Goal: Information Seeking & Learning: Learn about a topic

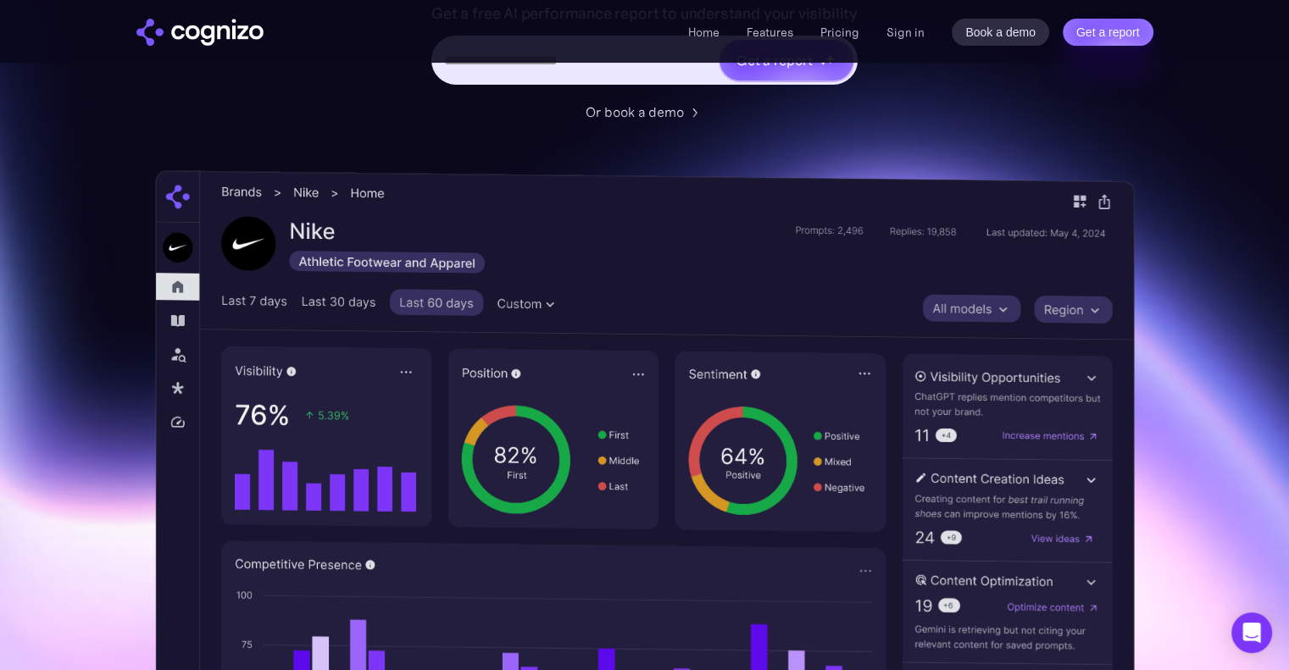
scroll to position [322, 0]
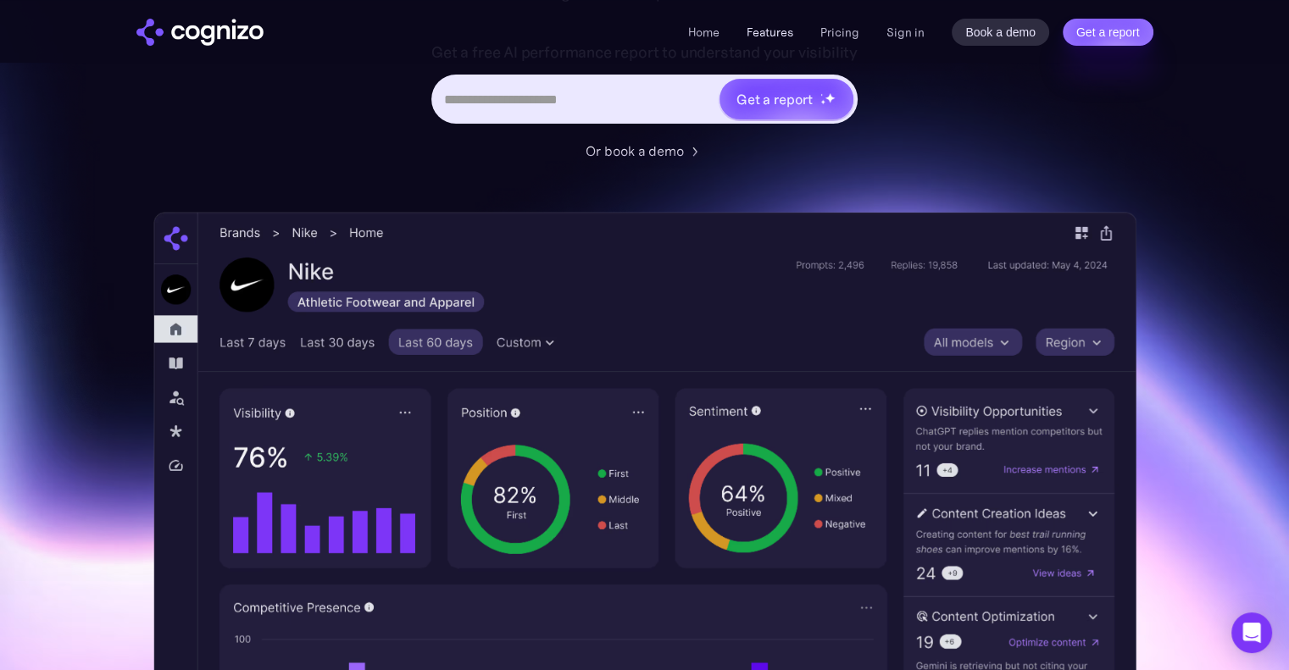
click at [780, 30] on link "Features" at bounding box center [769, 32] width 47 height 15
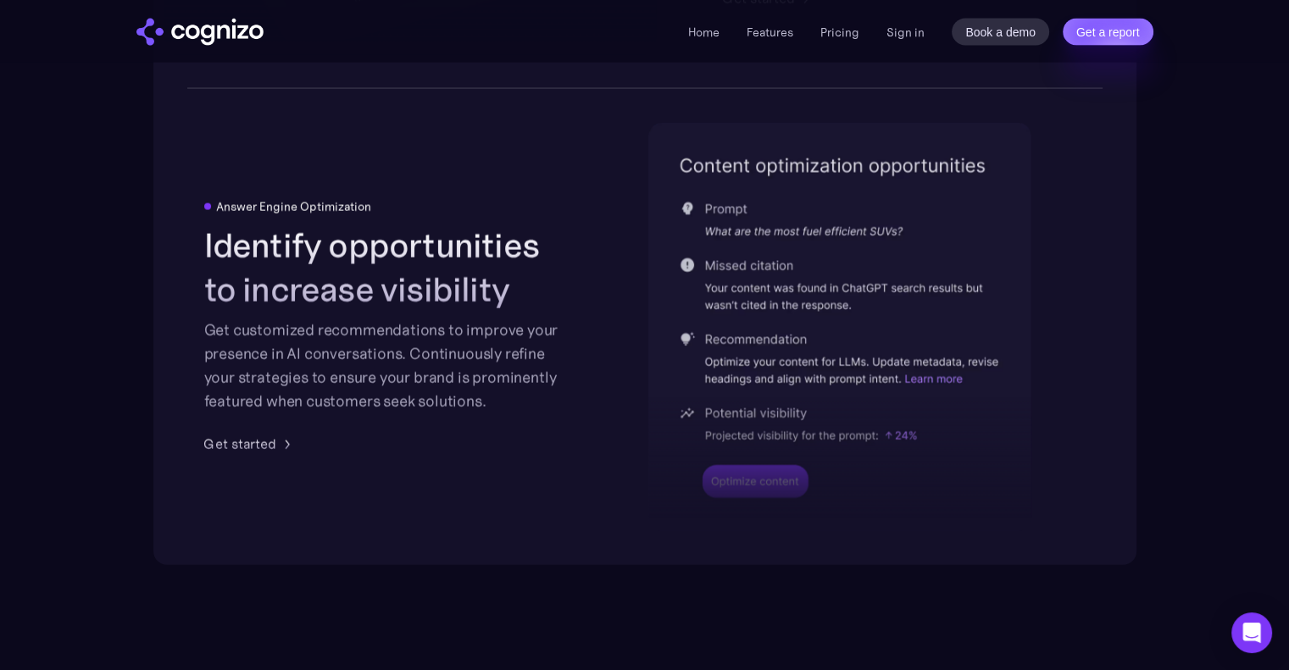
scroll to position [3594, 0]
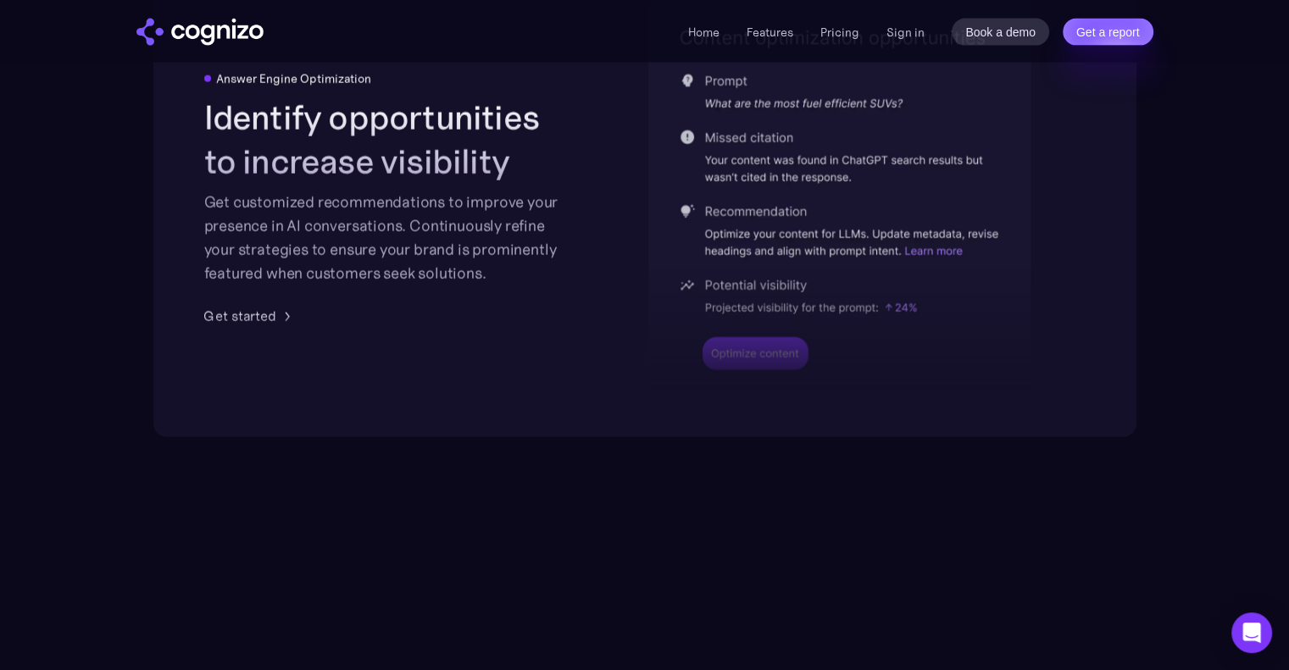
click at [781, 365] on div at bounding box center [839, 278] width 383 height 249
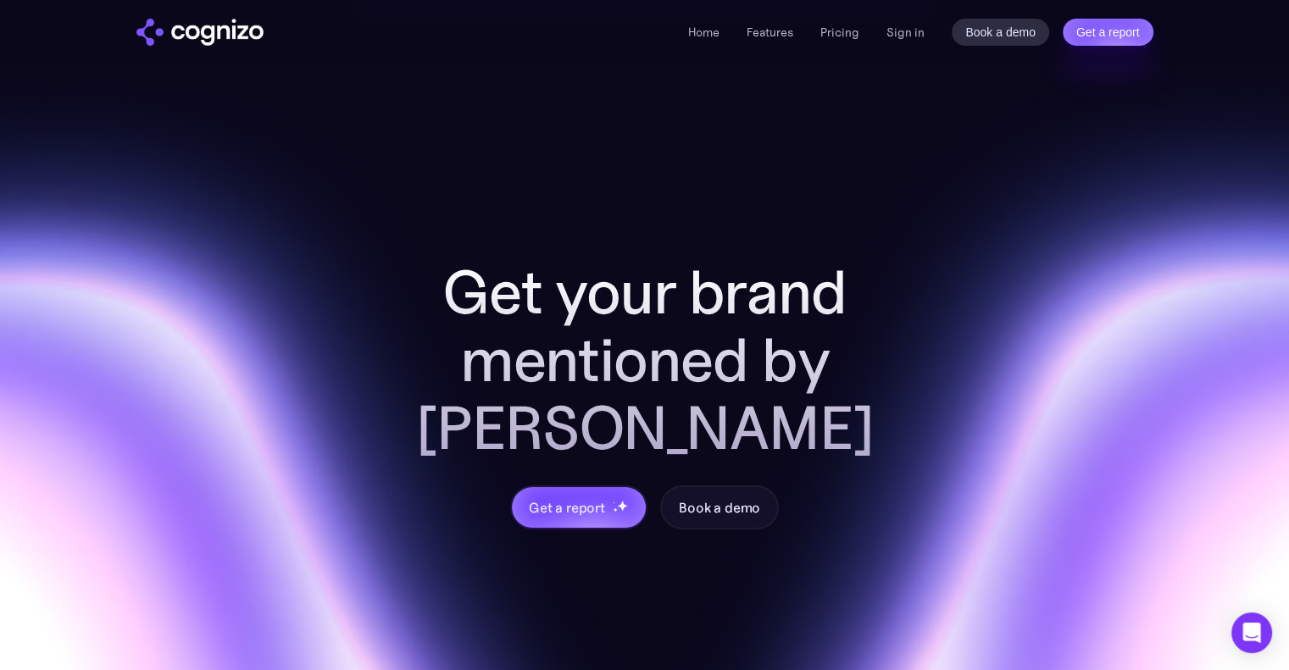
scroll to position [6794, 0]
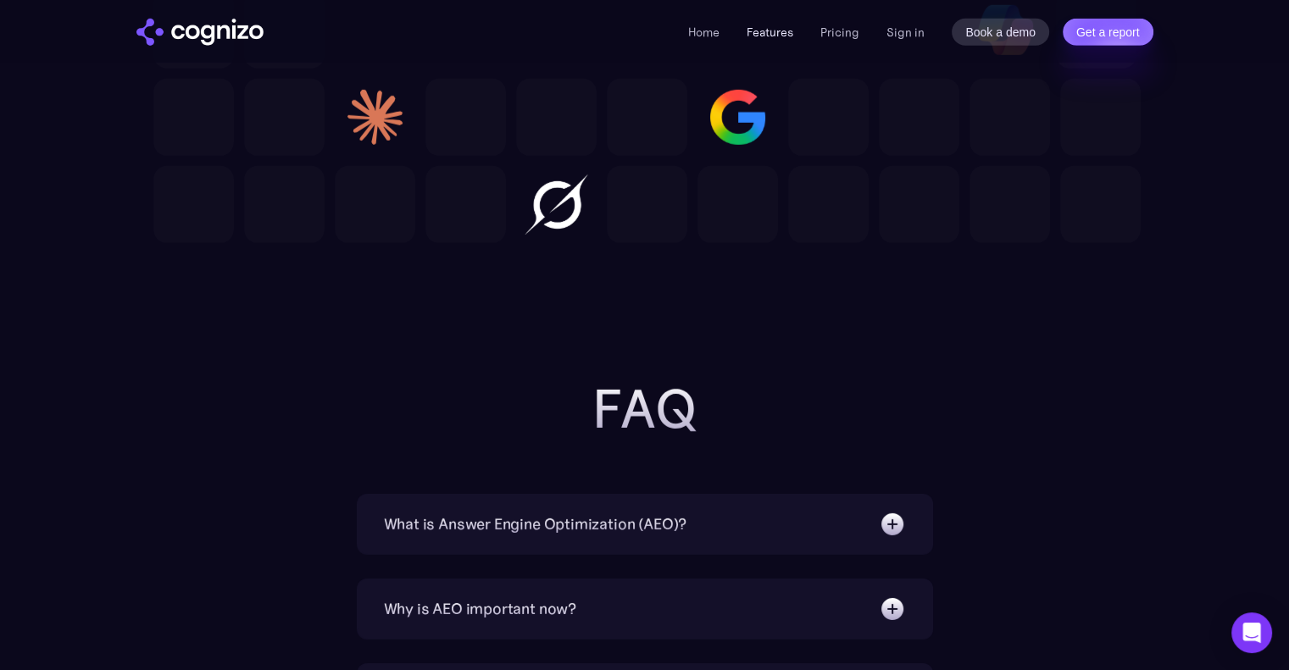
click at [763, 36] on link "Features" at bounding box center [769, 32] width 47 height 15
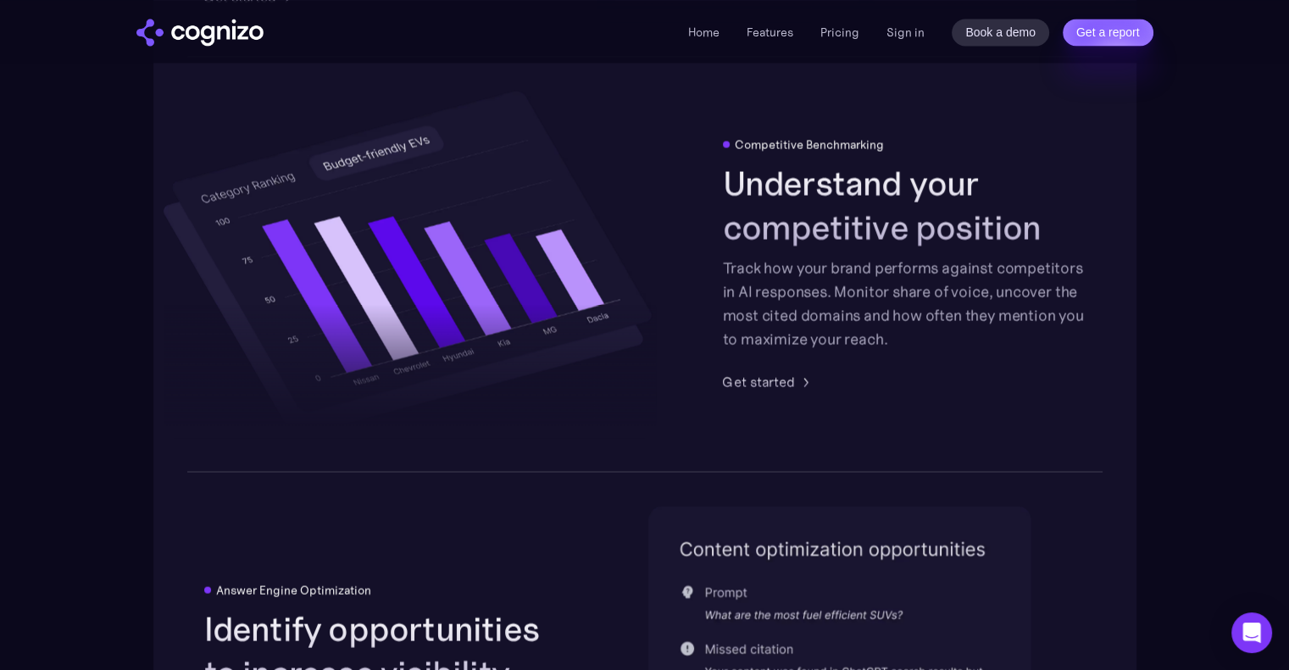
scroll to position [3092, 0]
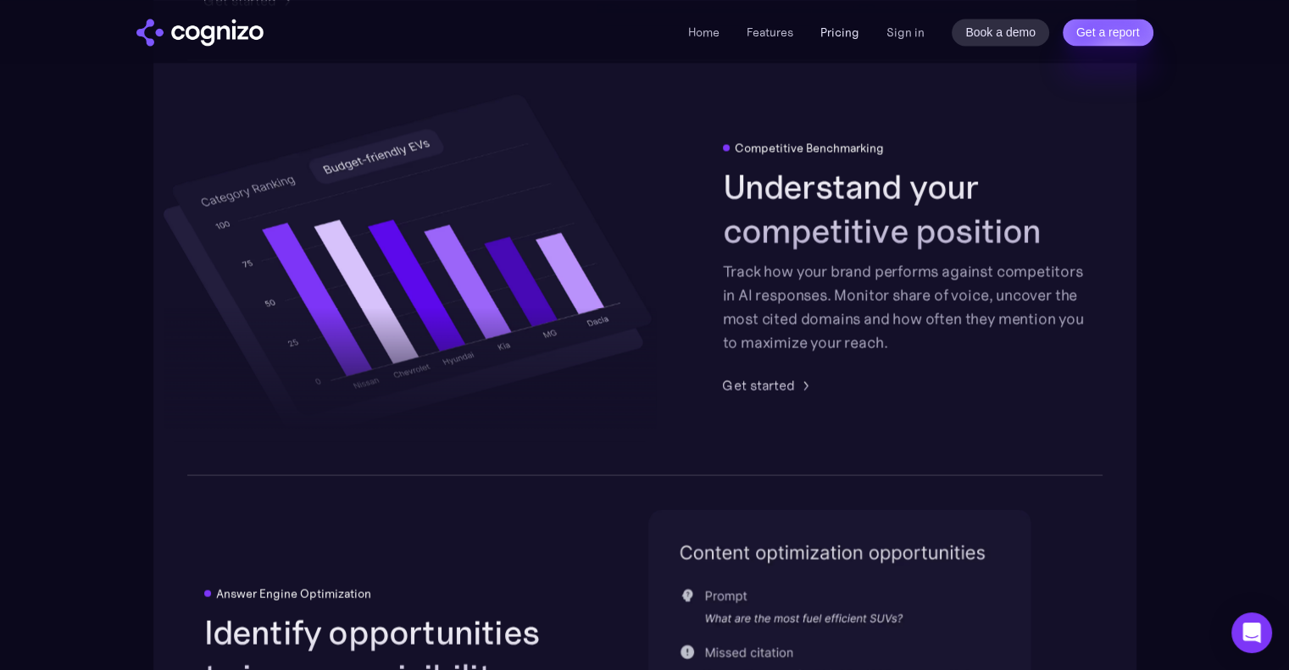
click at [824, 38] on ul "Home Features Pricing Book a demo Get a report" at bounding box center [773, 32] width 171 height 20
click at [835, 28] on link "Pricing" at bounding box center [839, 32] width 39 height 15
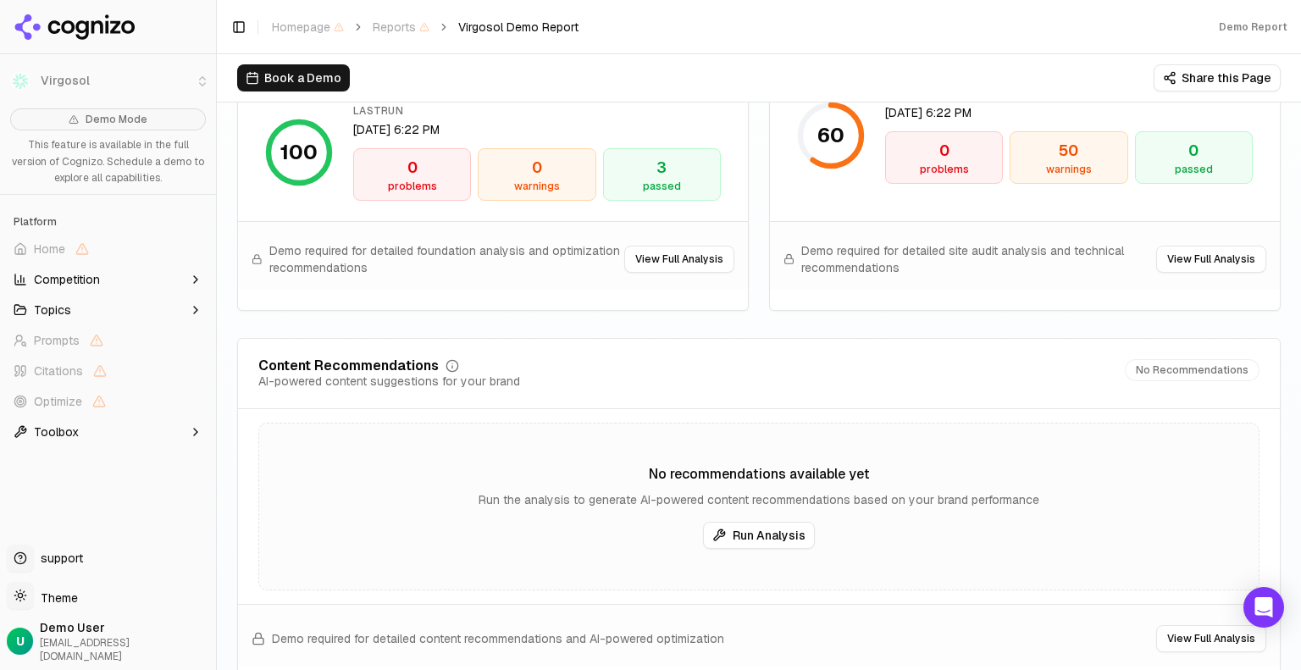
scroll to position [2604, 0]
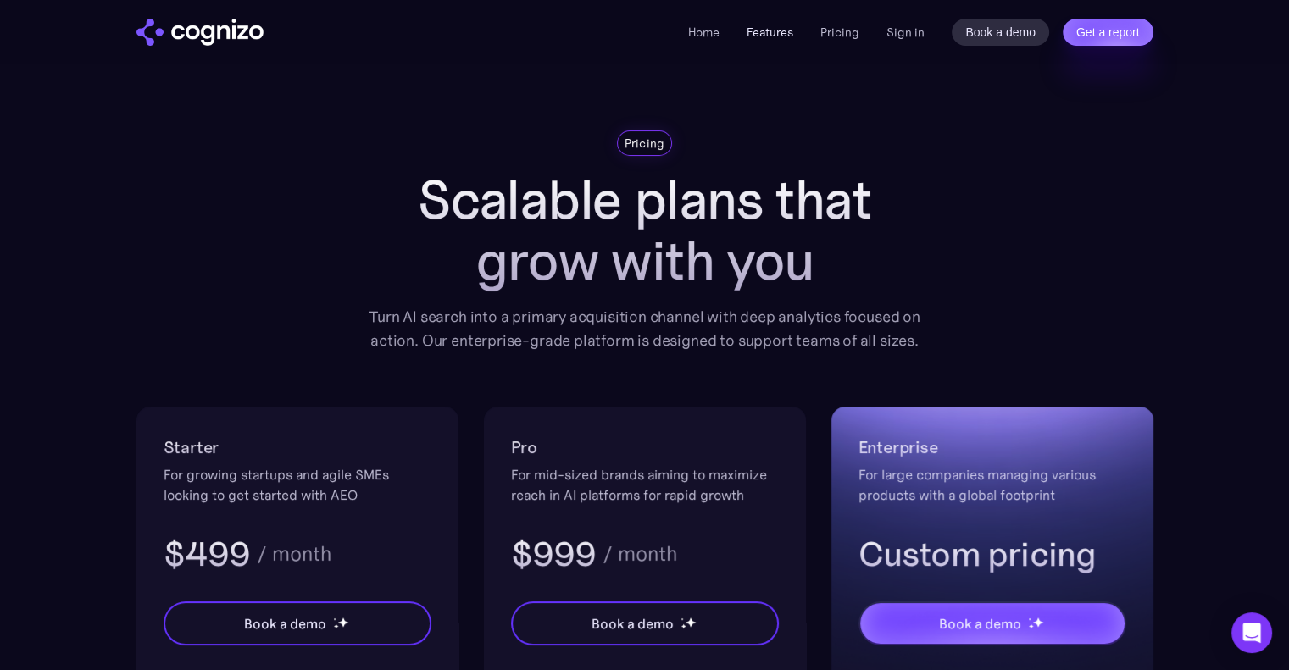
click at [758, 30] on link "Features" at bounding box center [769, 32] width 47 height 15
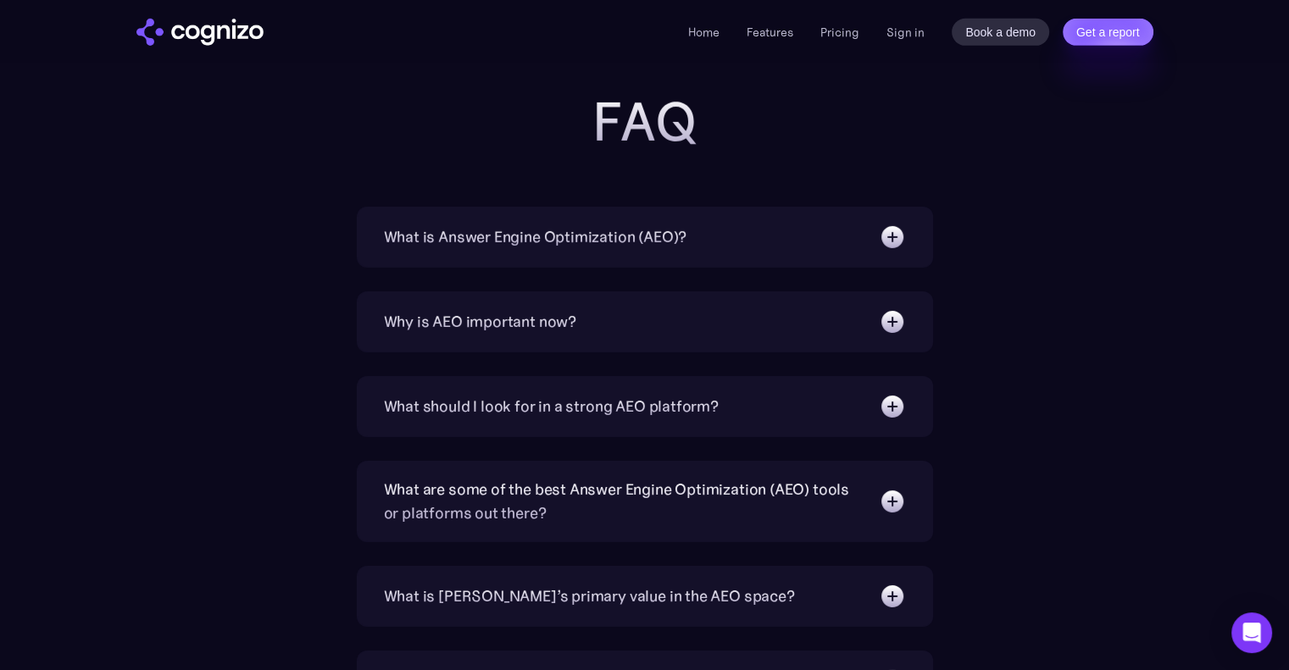
scroll to position [5898, 0]
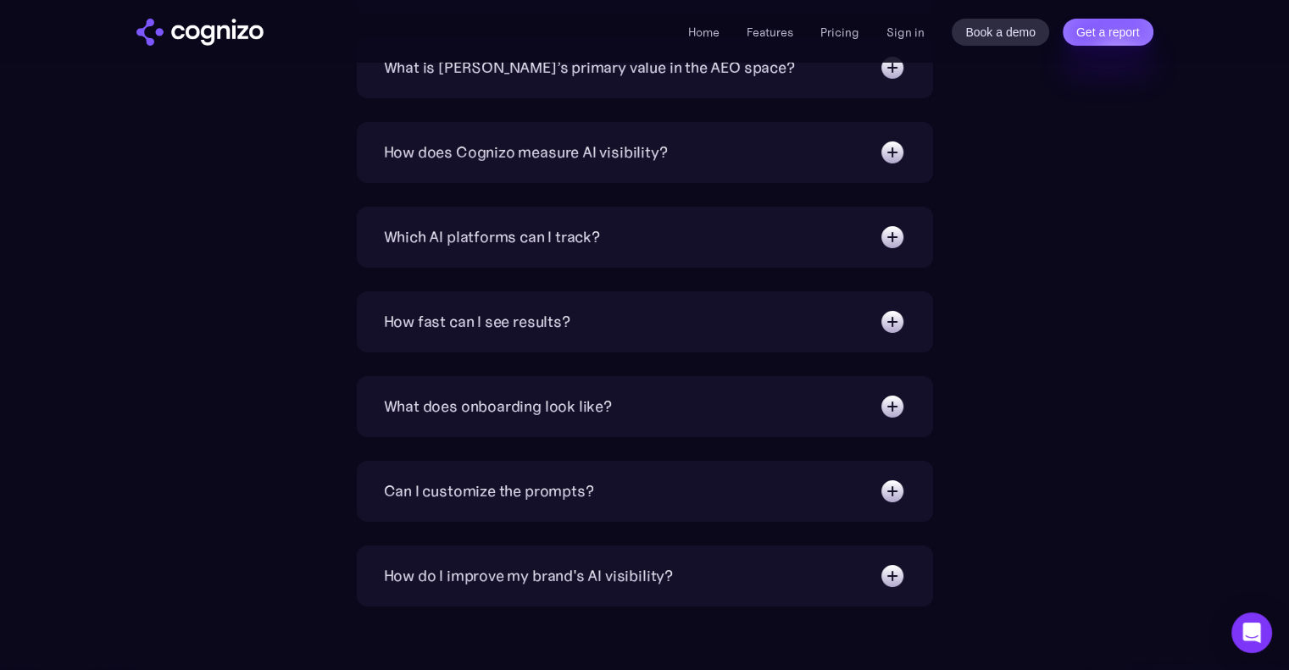
click at [641, 236] on div "Which AI platforms can I track?" at bounding box center [645, 237] width 522 height 27
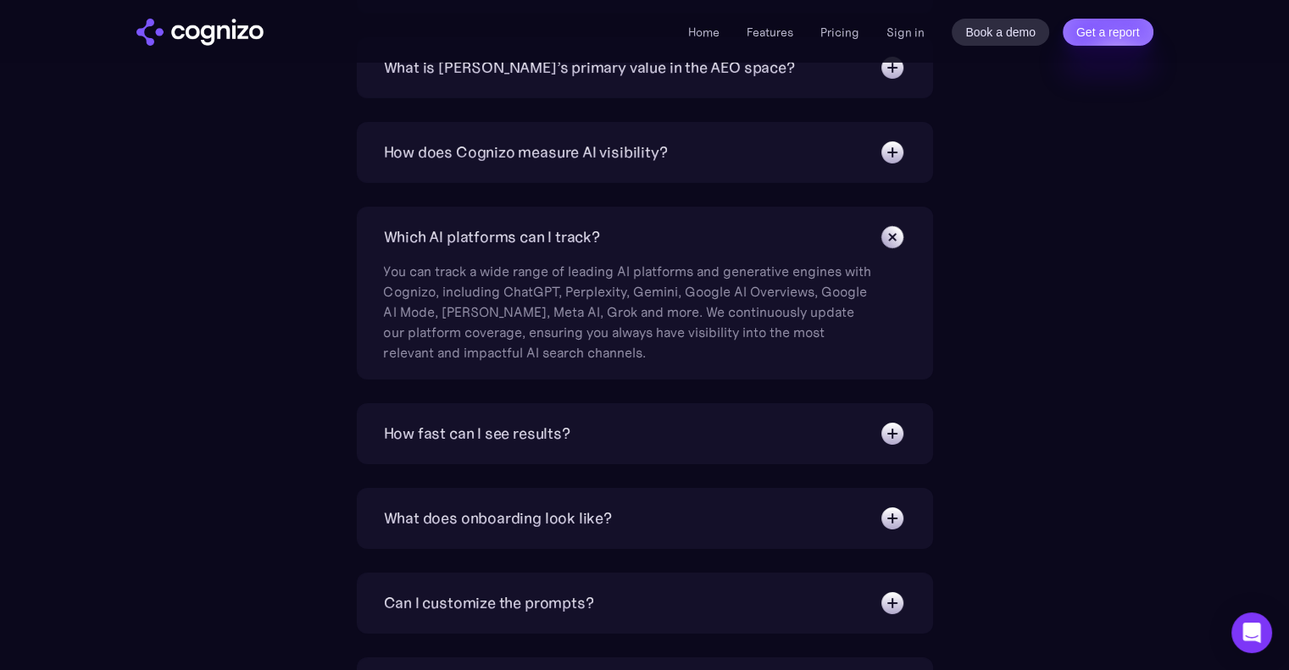
click at [559, 438] on div "How fast can I see results?" at bounding box center [477, 434] width 186 height 24
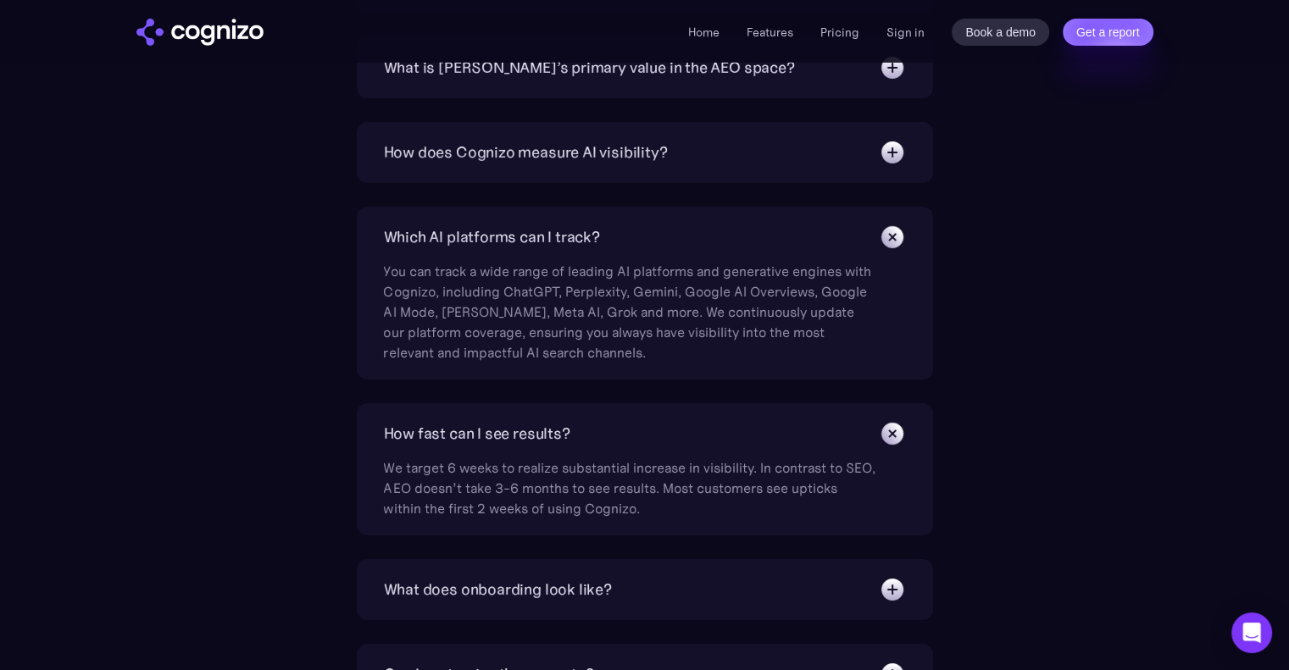
click at [585, 147] on div "How does Cognizo measure AI visibility?" at bounding box center [526, 153] width 284 height 24
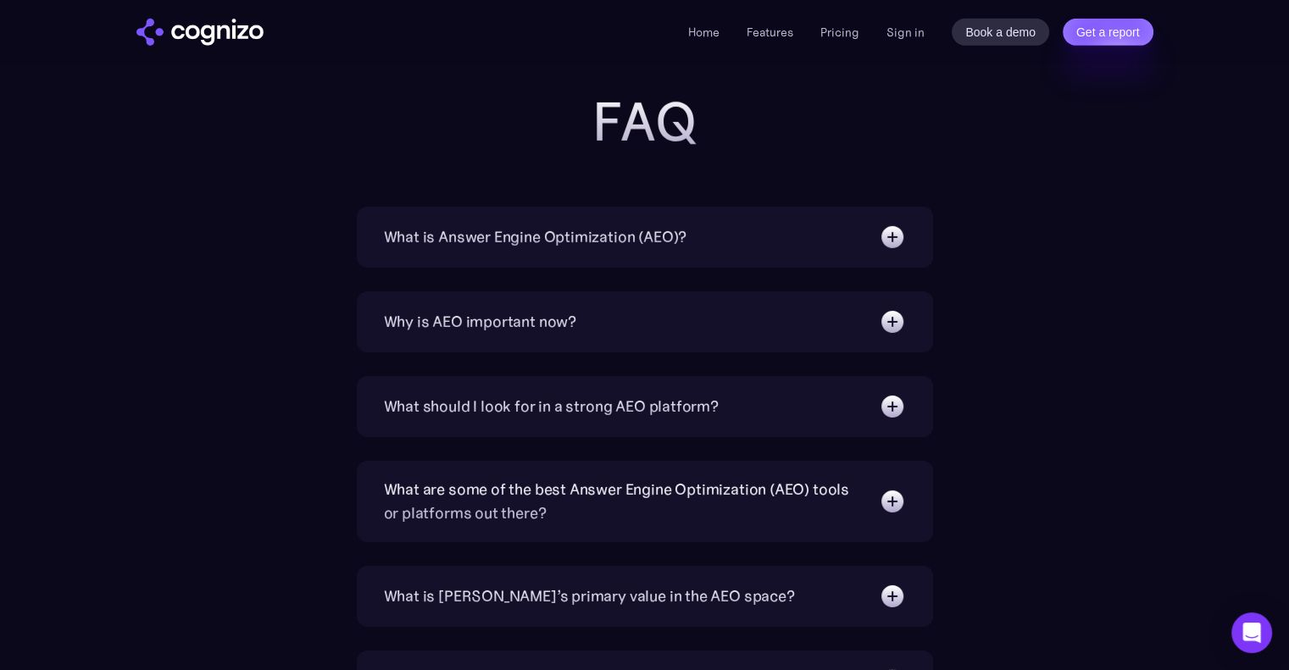
scroll to position [6122, 0]
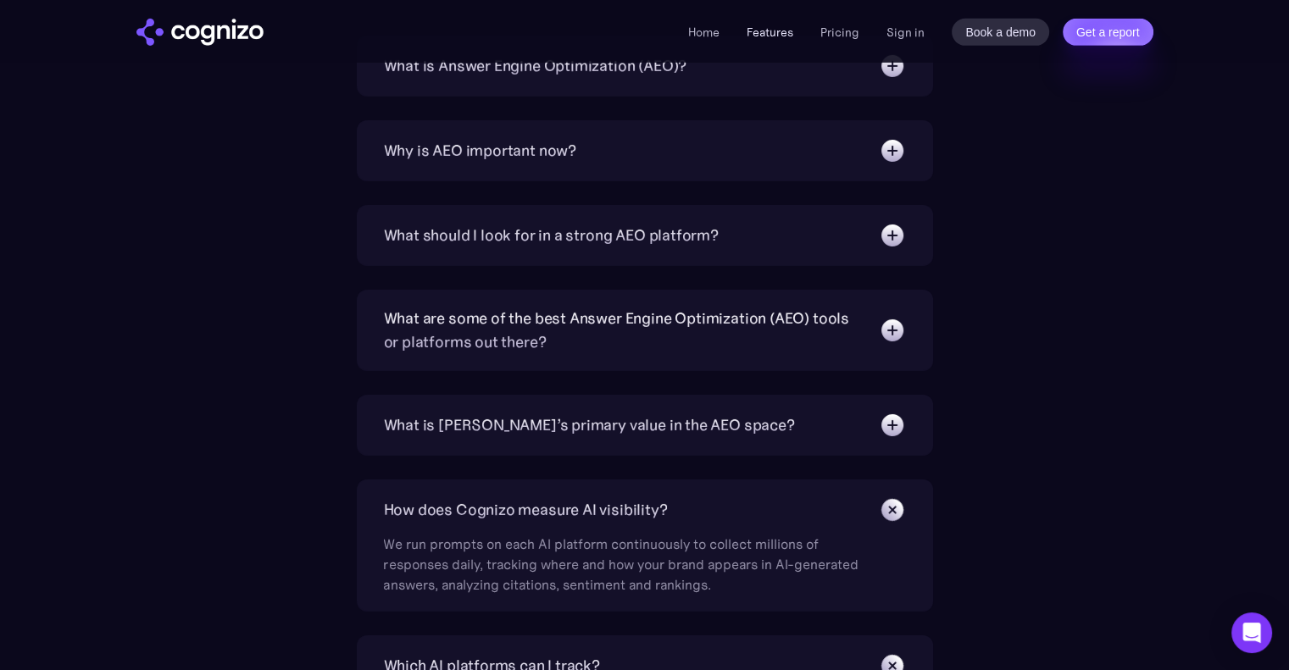
click at [758, 36] on link "Features" at bounding box center [769, 32] width 47 height 15
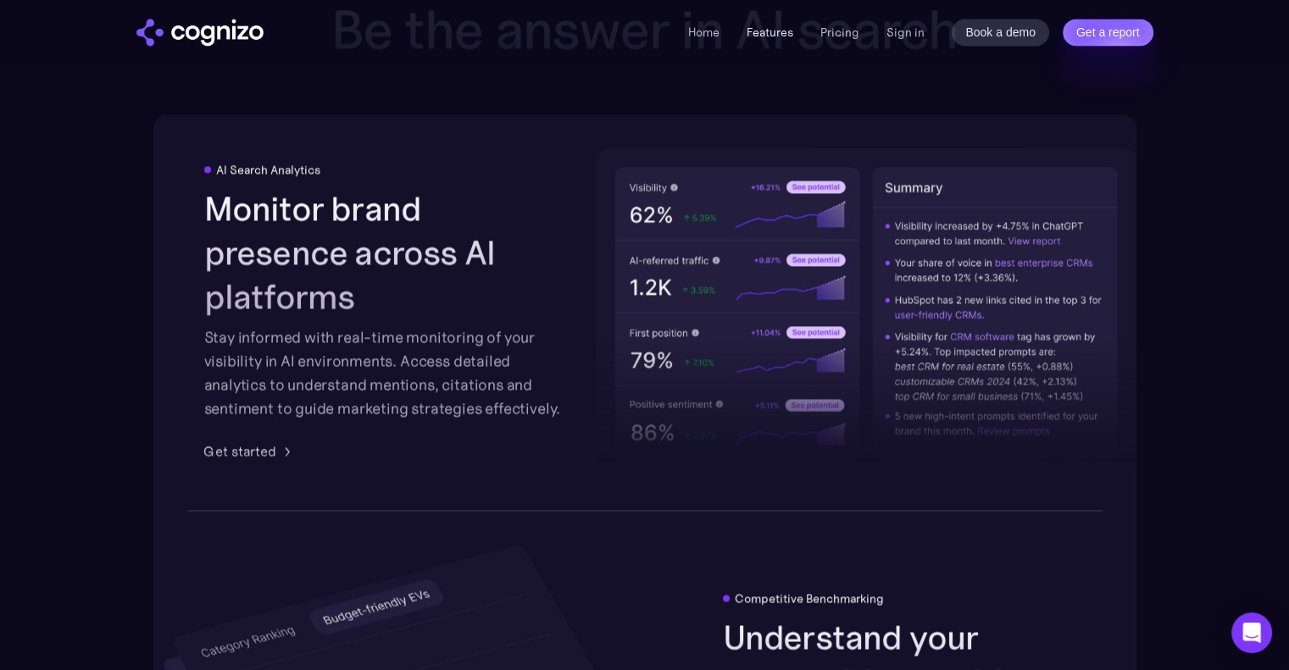
scroll to position [2640, 0]
click at [777, 32] on link "Features" at bounding box center [769, 32] width 47 height 15
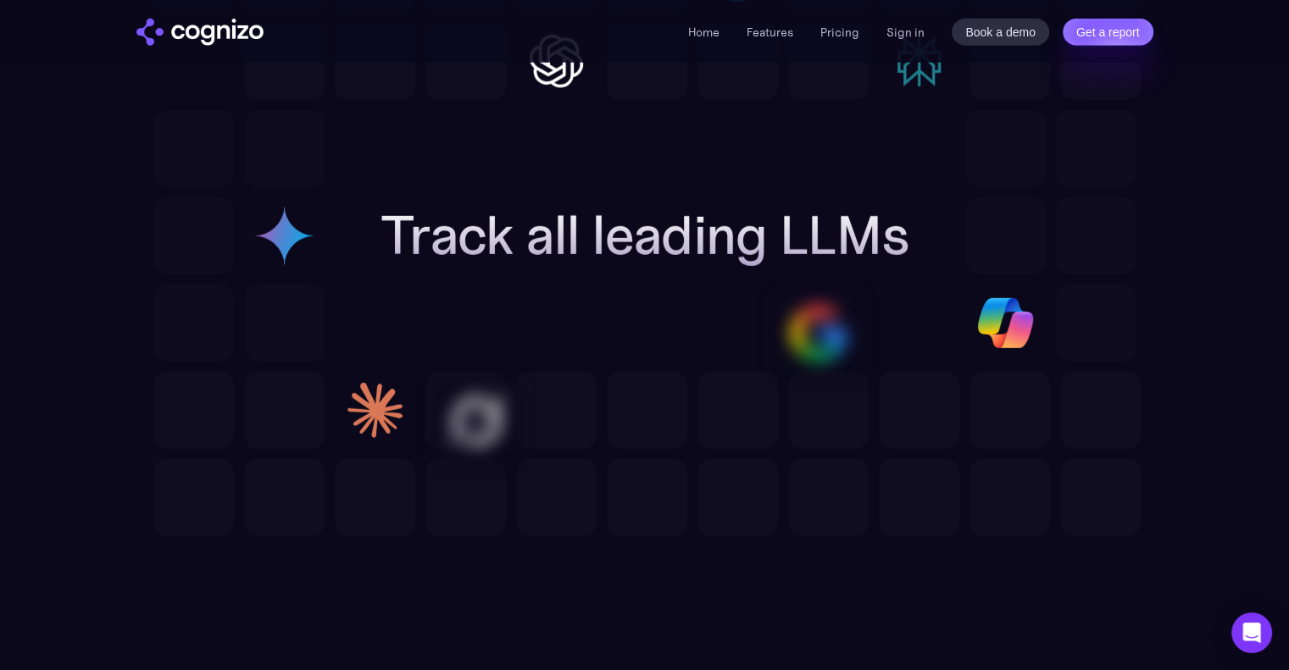
scroll to position [4867, 0]
